Goal: Navigation & Orientation: Find specific page/section

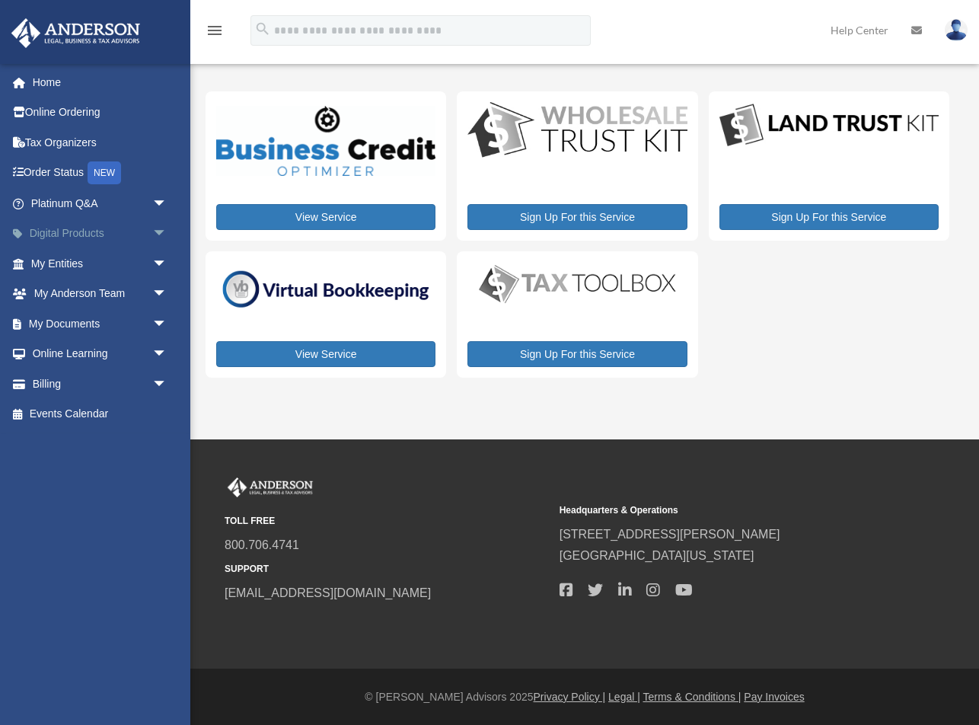
click at [161, 233] on span "arrow_drop_down" at bounding box center [167, 234] width 30 height 31
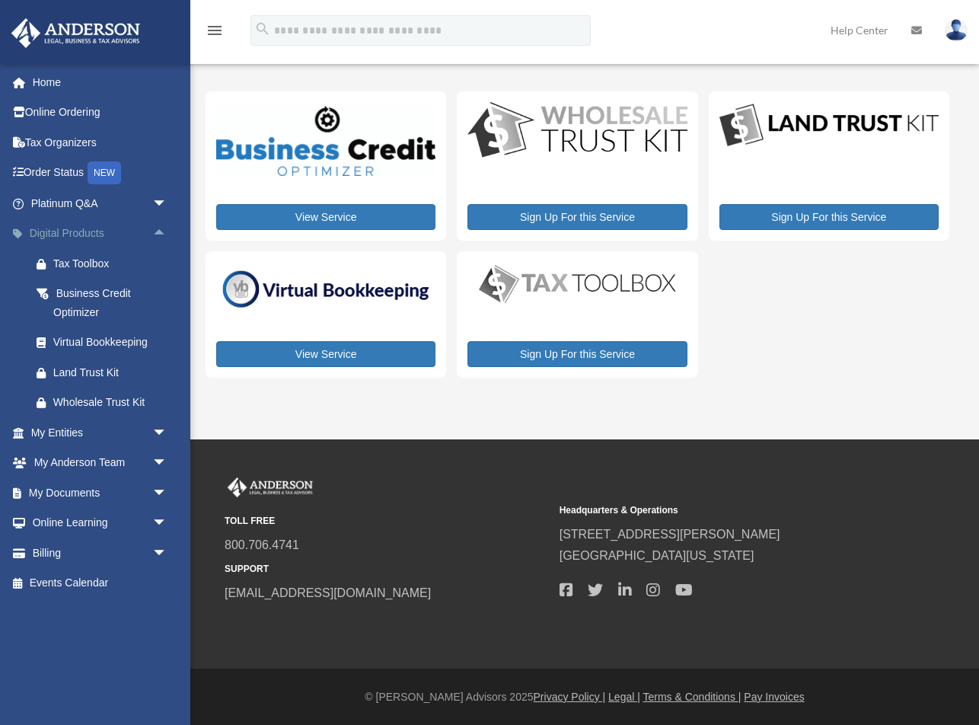
click at [161, 233] on span "arrow_drop_up" at bounding box center [167, 234] width 30 height 31
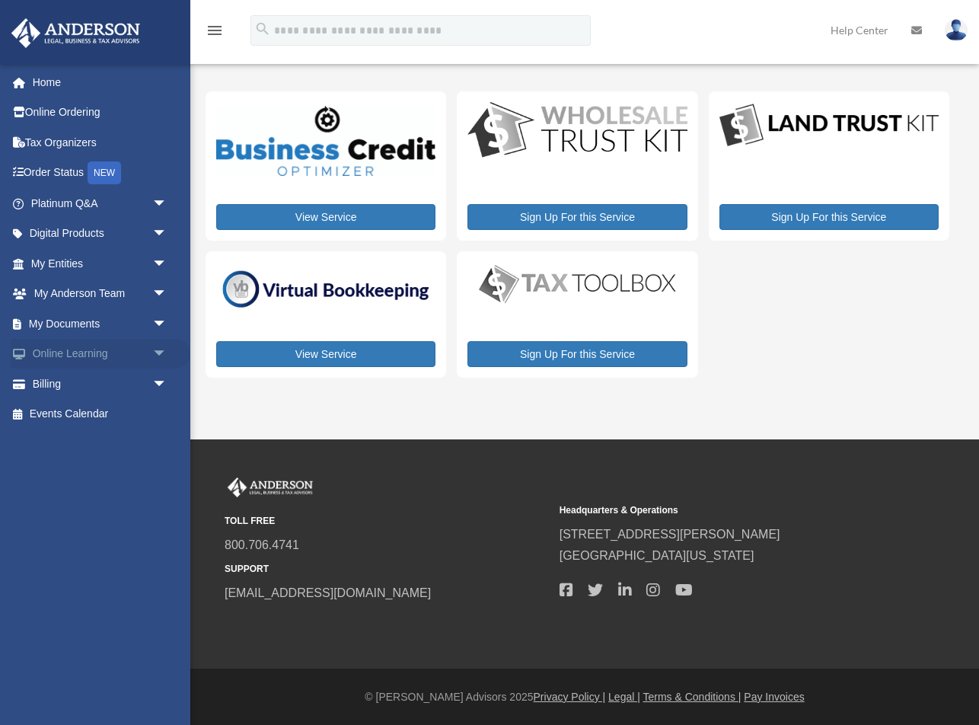
click at [154, 353] on span "arrow_drop_down" at bounding box center [167, 354] width 30 height 31
click at [105, 406] on link "Video Training" at bounding box center [105, 414] width 169 height 30
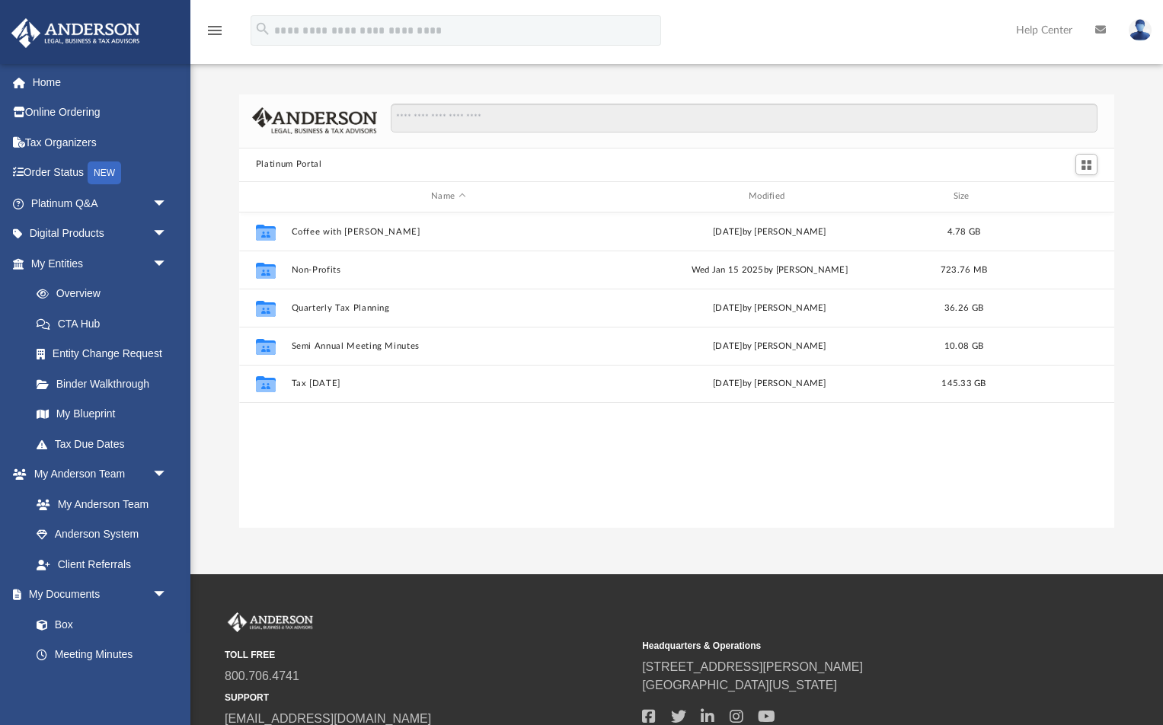
scroll to position [346, 876]
click at [158, 471] on span "arrow_drop_down" at bounding box center [167, 474] width 30 height 31
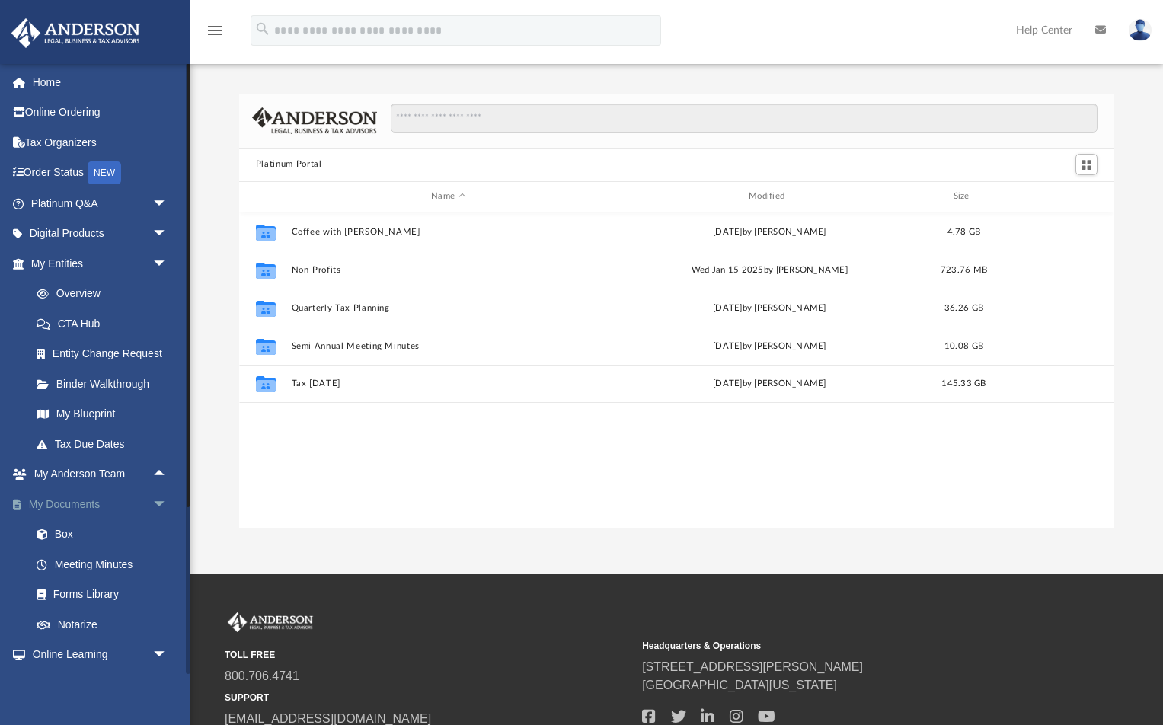
click at [160, 500] on span "arrow_drop_down" at bounding box center [167, 504] width 30 height 31
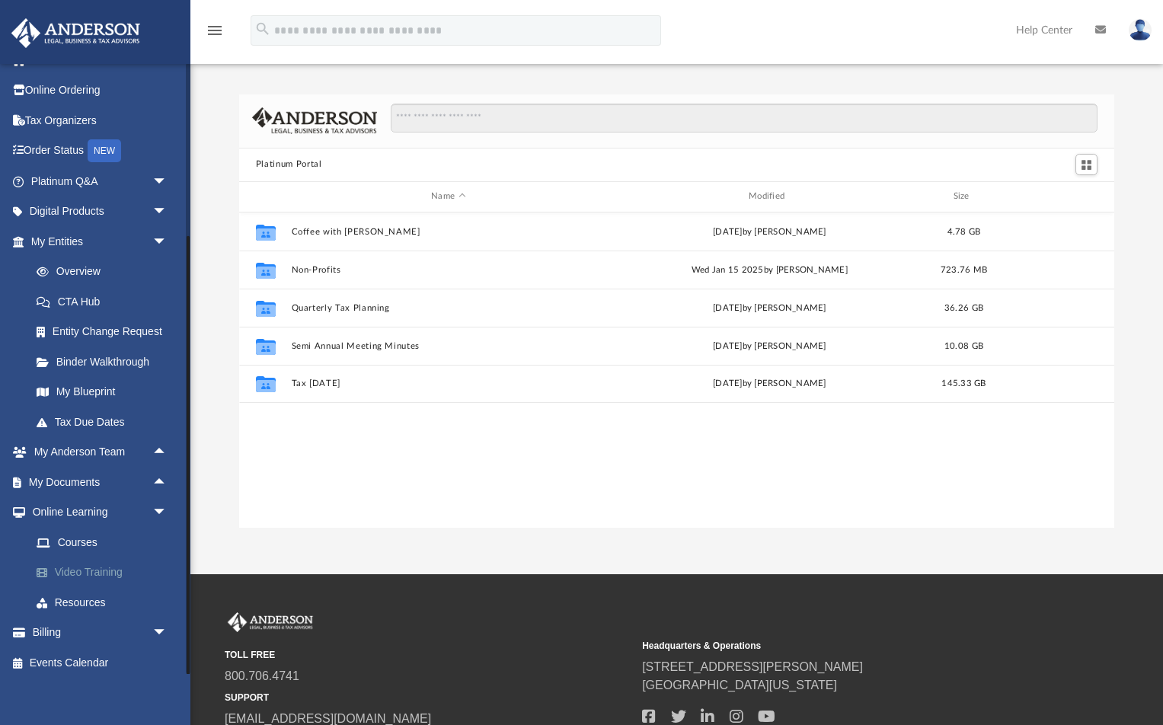
scroll to position [21, 0]
click at [103, 599] on link "Resources" at bounding box center [105, 603] width 169 height 30
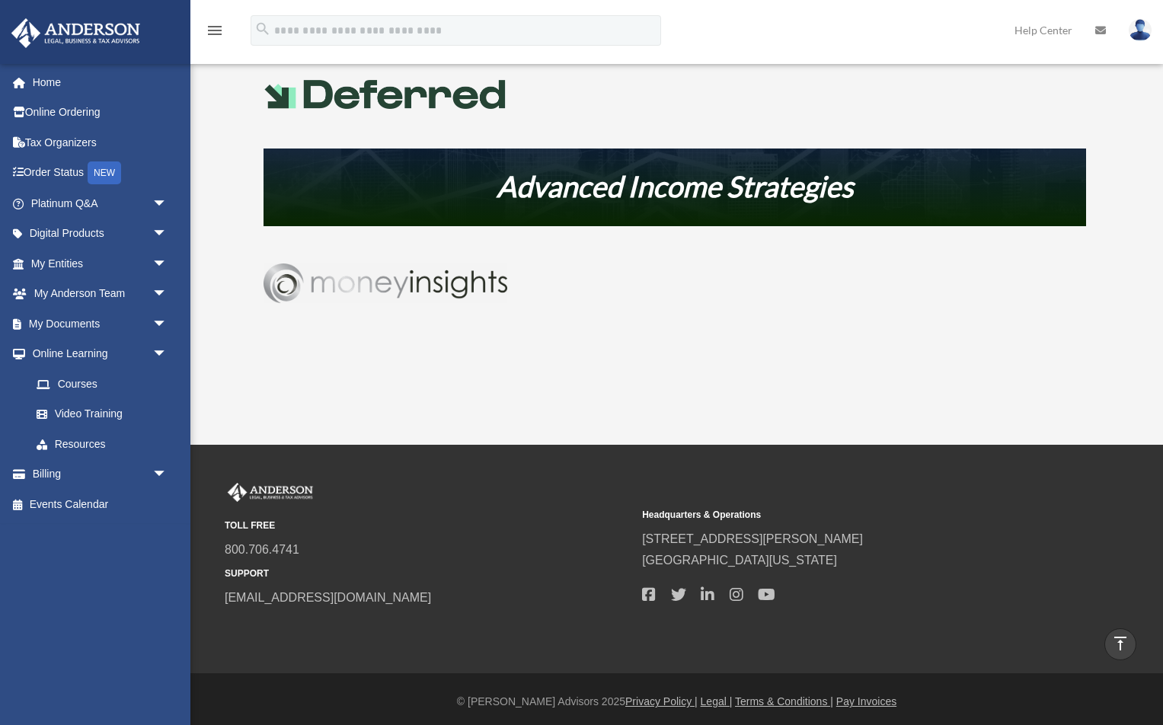
scroll to position [807, 0]
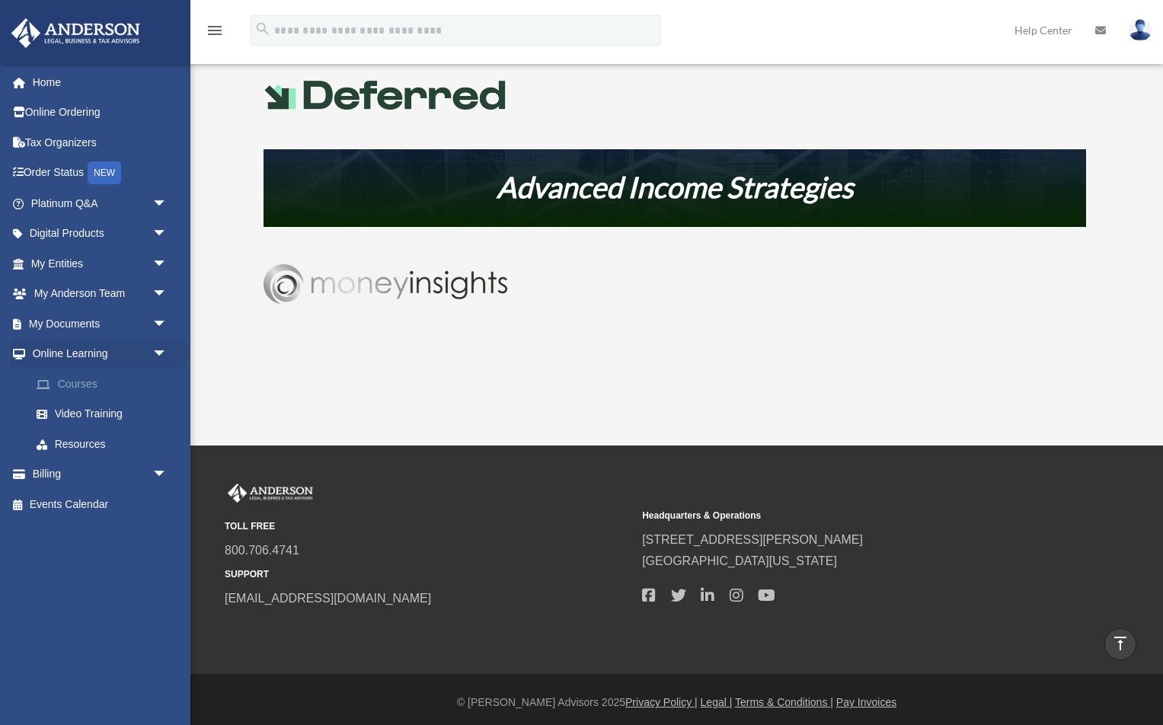
click at [100, 378] on link "Courses" at bounding box center [105, 384] width 169 height 30
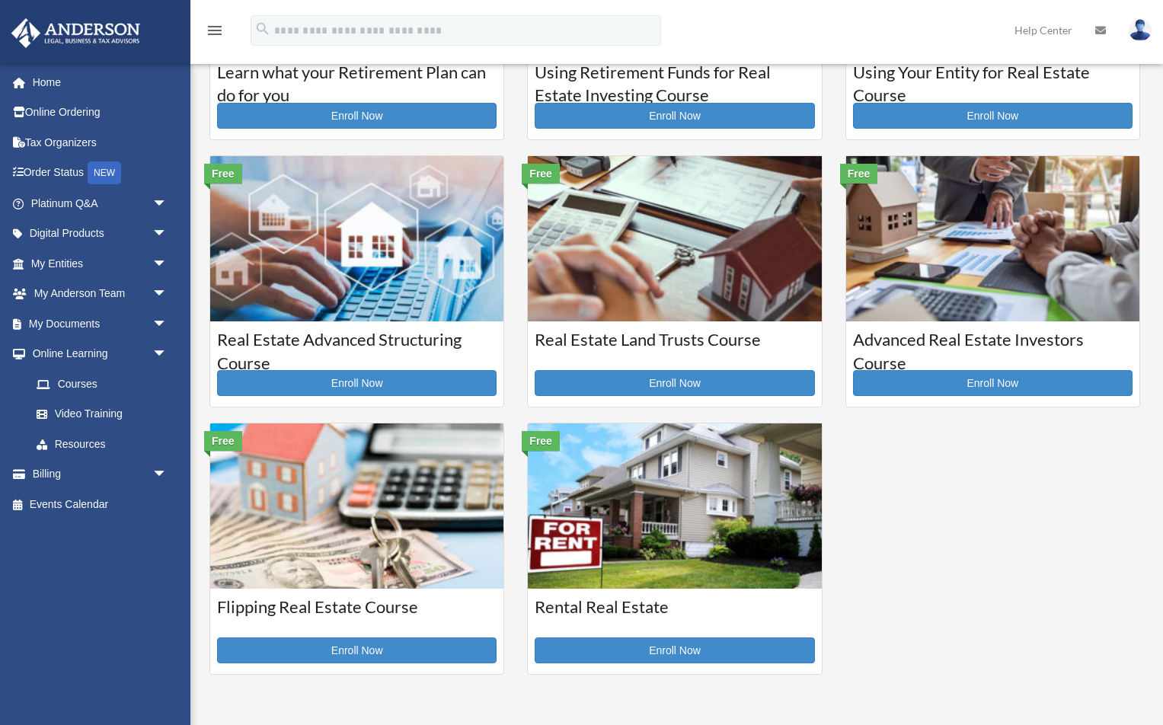
scroll to position [204, 0]
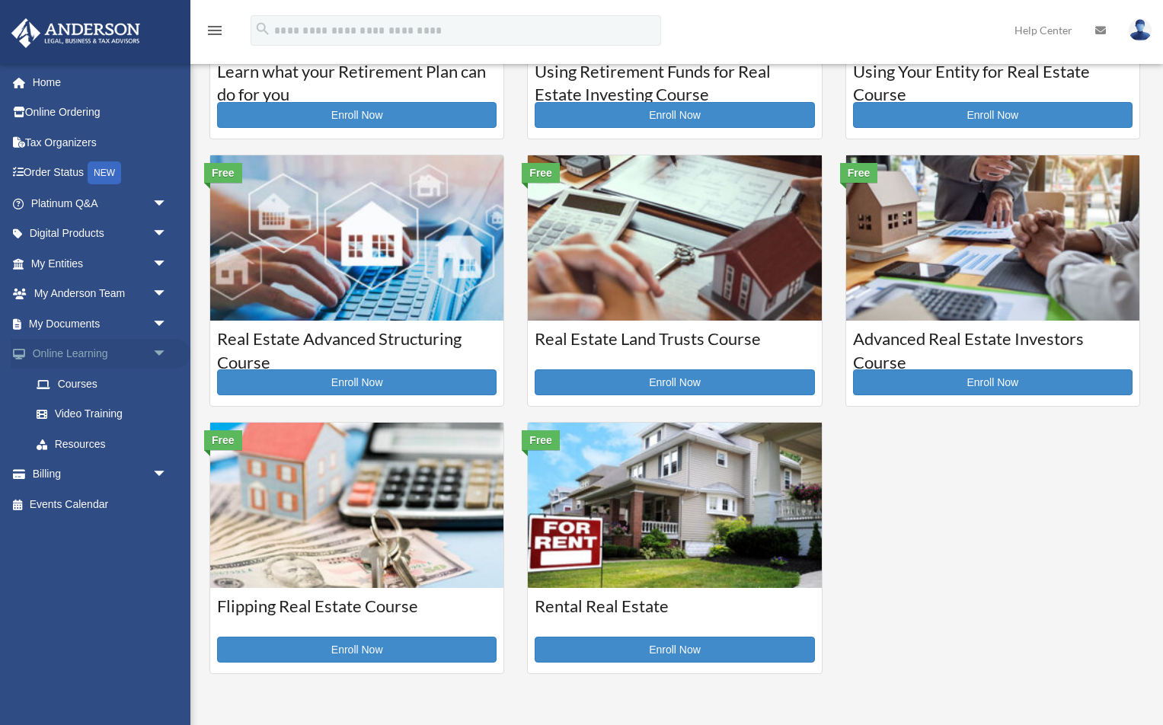
click at [152, 349] on span "arrow_drop_down" at bounding box center [167, 354] width 30 height 31
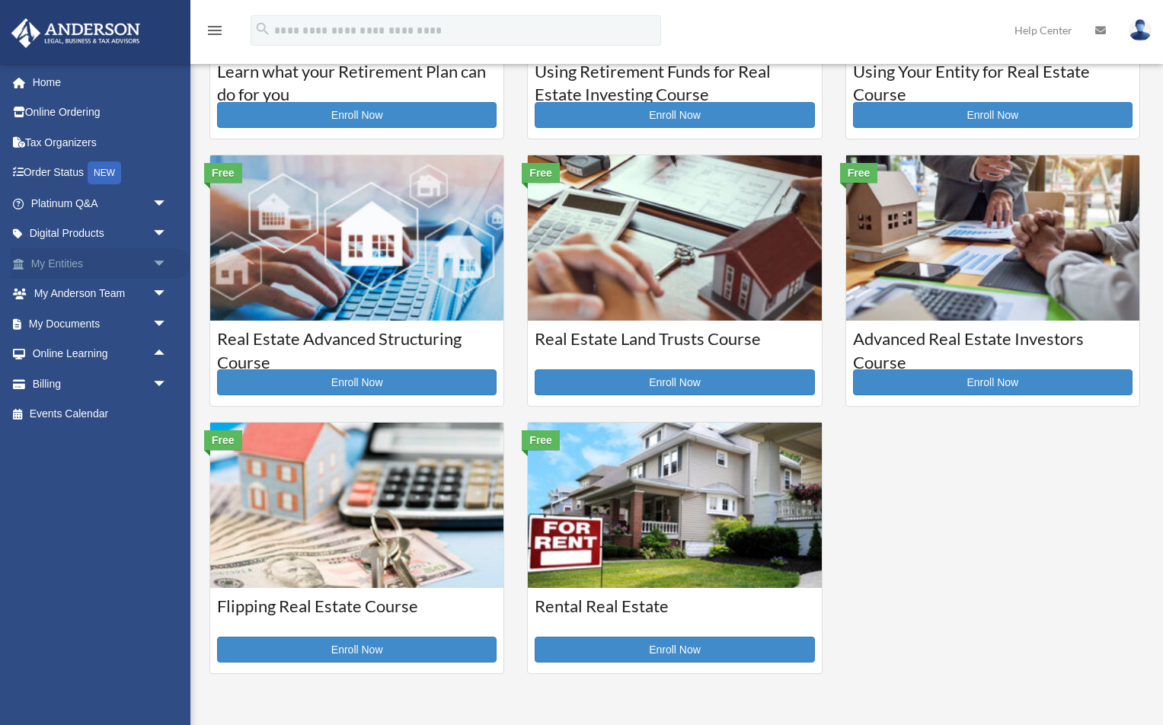
click at [160, 260] on span "arrow_drop_down" at bounding box center [167, 263] width 30 height 31
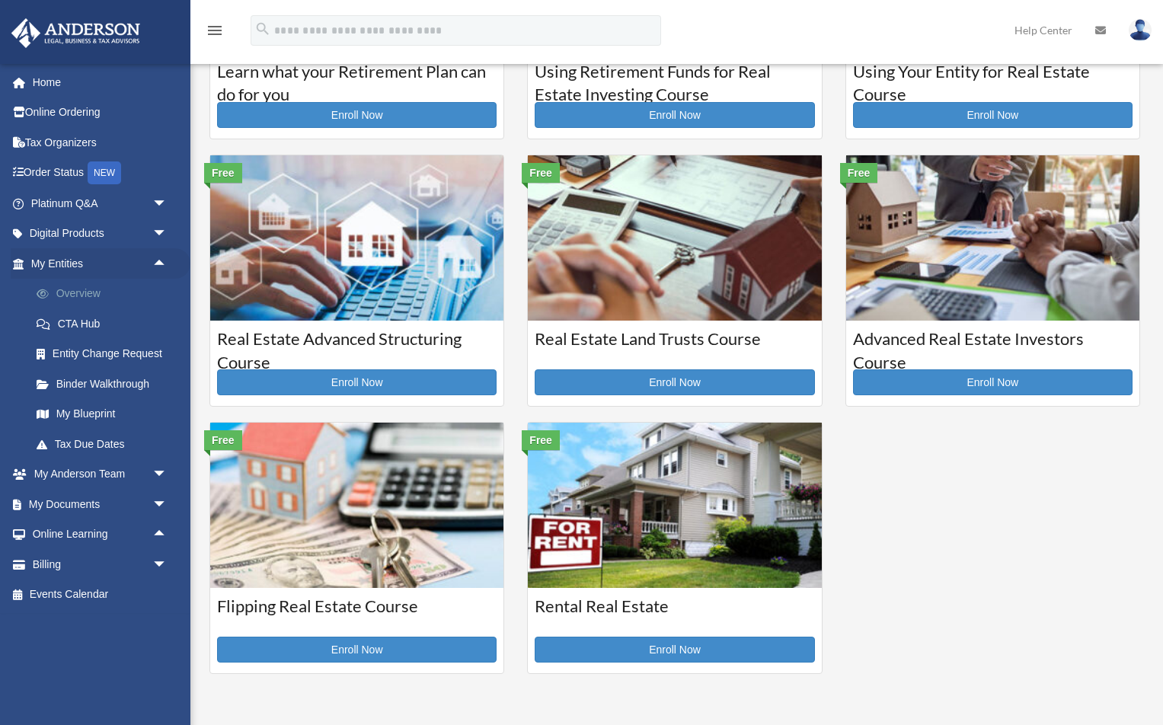
click at [99, 296] on link "Overview" at bounding box center [105, 294] width 169 height 30
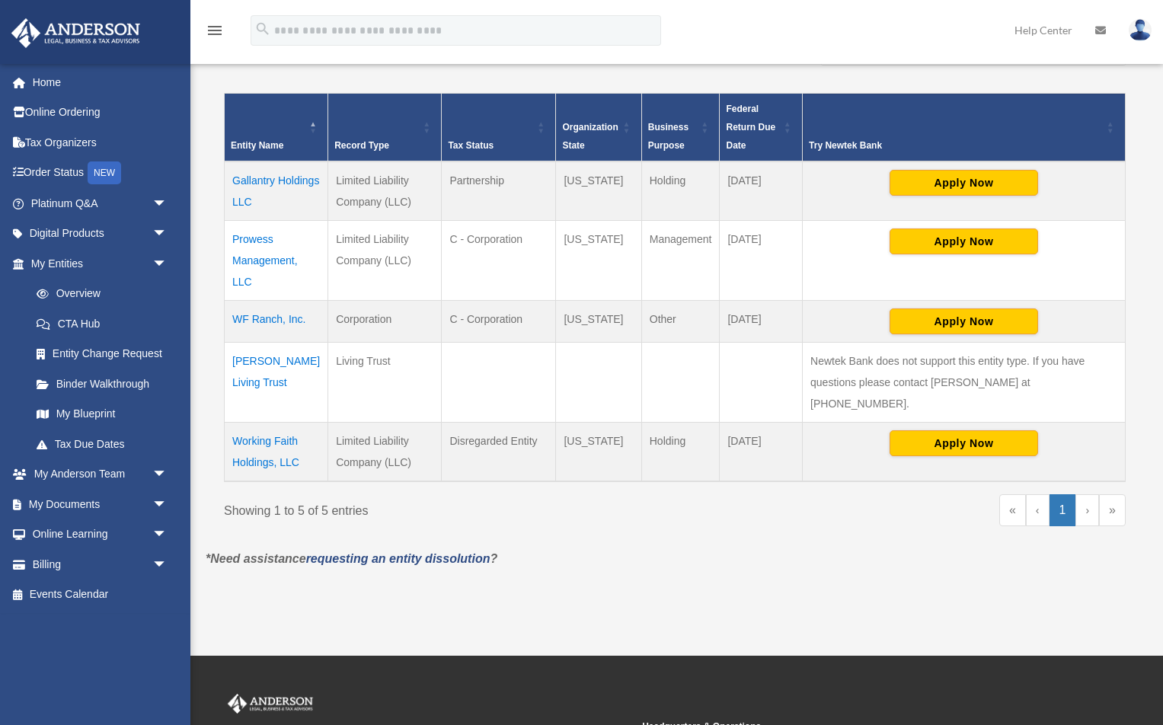
scroll to position [296, 0]
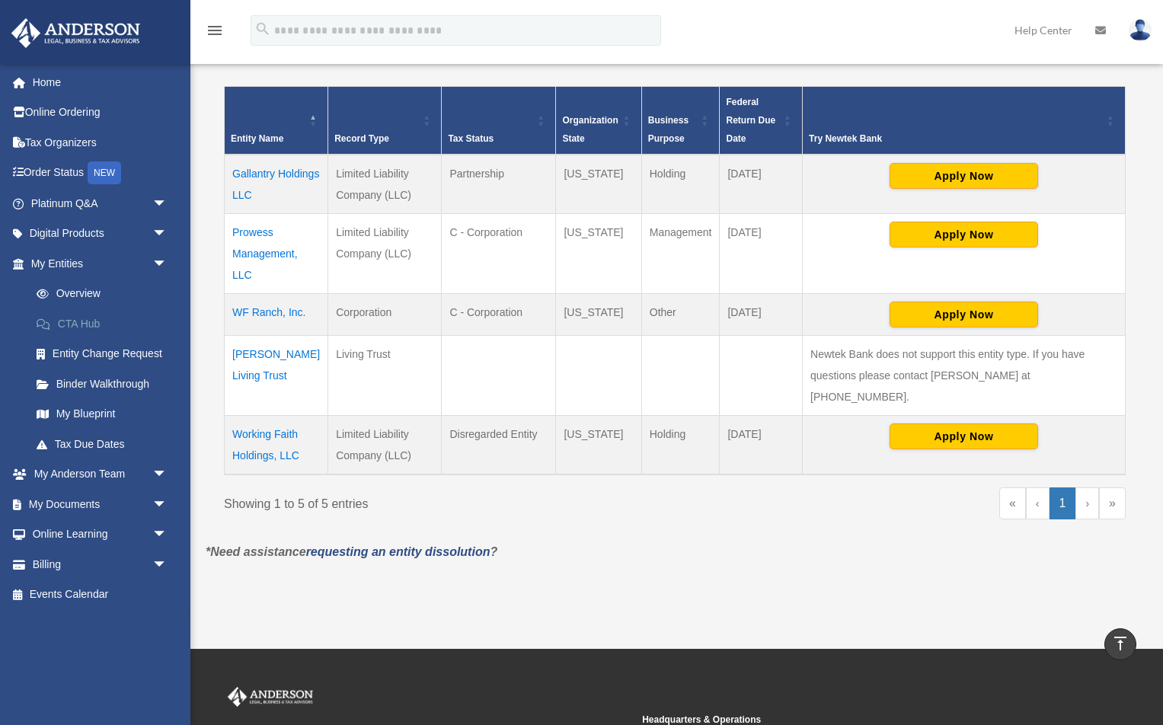
click at [72, 324] on link "CTA Hub" at bounding box center [105, 323] width 169 height 30
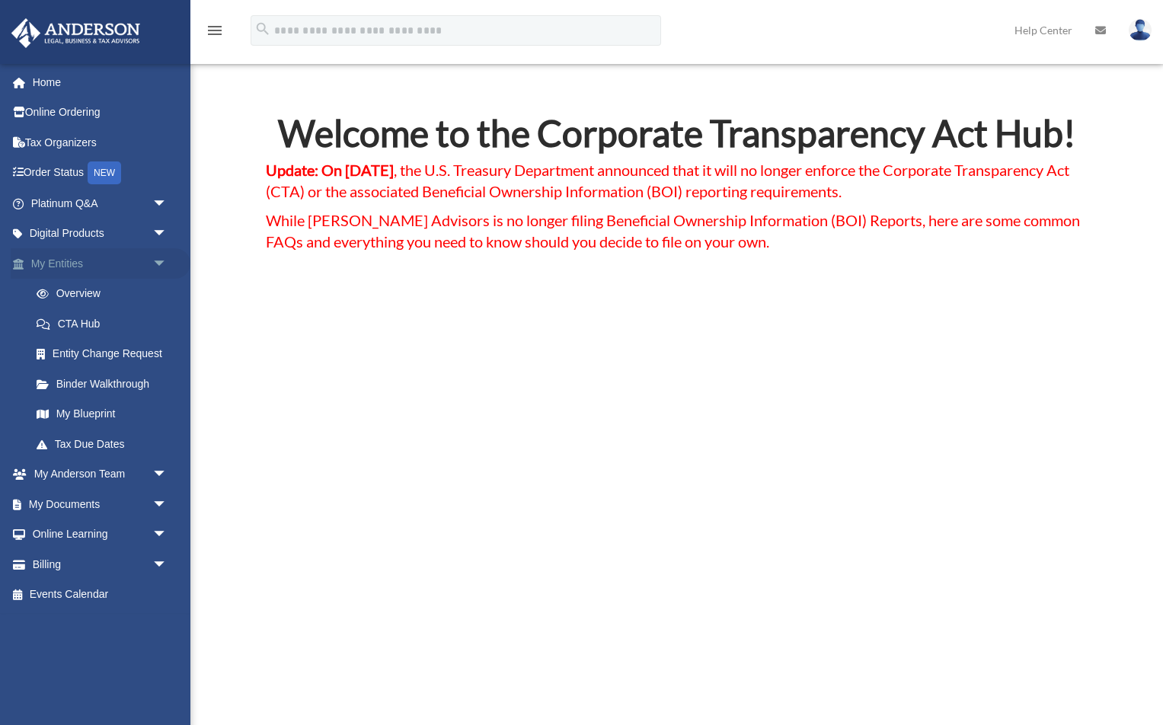
click at [157, 263] on span "arrow_drop_down" at bounding box center [167, 263] width 30 height 31
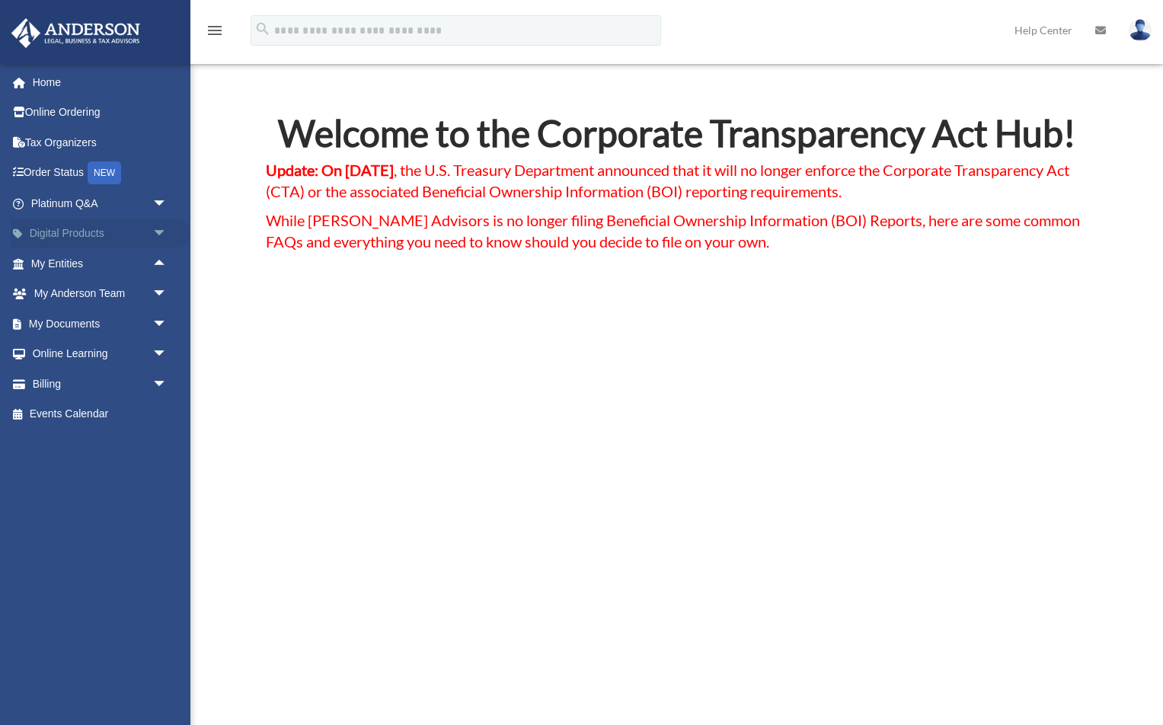
click at [164, 232] on span "arrow_drop_down" at bounding box center [167, 234] width 30 height 31
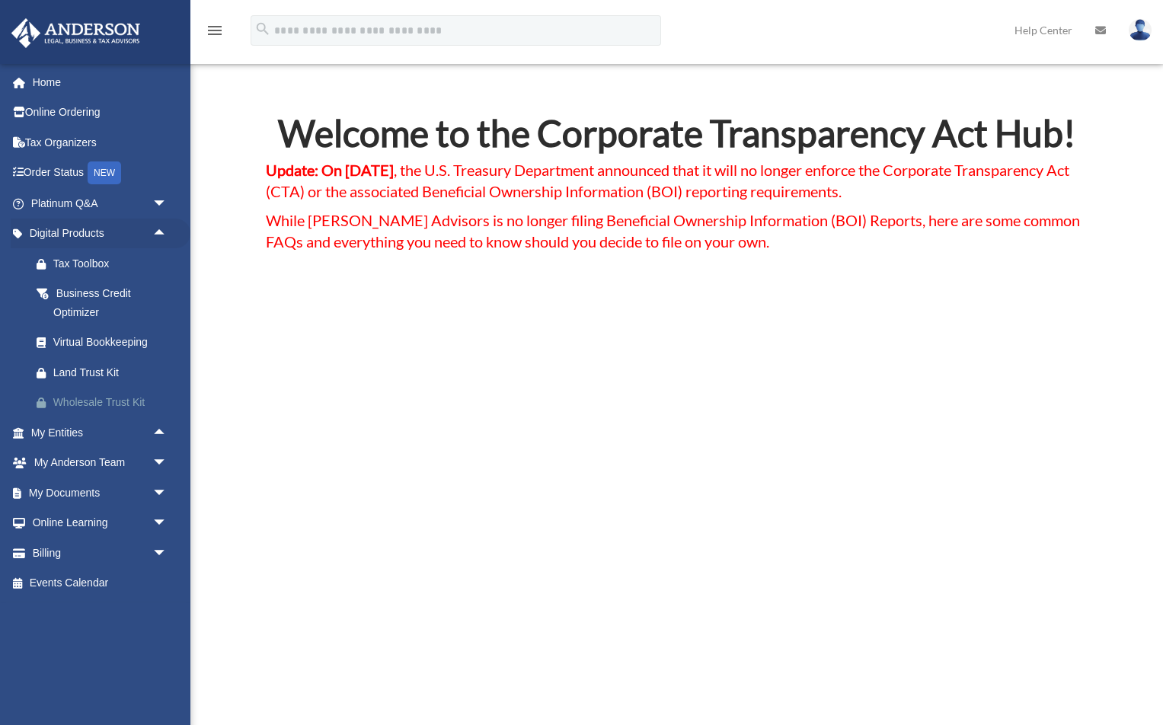
click at [103, 402] on div "Wholesale Trust Kit" at bounding box center [112, 402] width 118 height 19
click at [112, 370] on div "Land Trust Kit" at bounding box center [112, 372] width 118 height 19
click at [63, 174] on link "Order Status NEW" at bounding box center [101, 173] width 180 height 31
